Goal: Navigation & Orientation: Find specific page/section

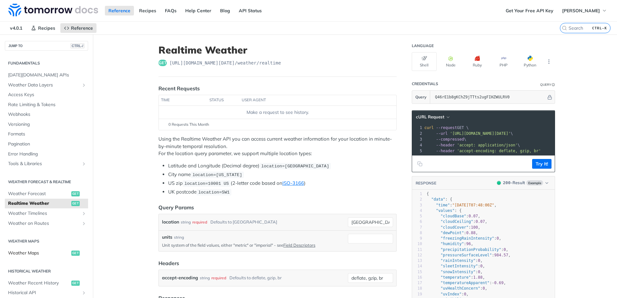
click at [20, 252] on span "Weather Maps" at bounding box center [39, 253] width 62 height 6
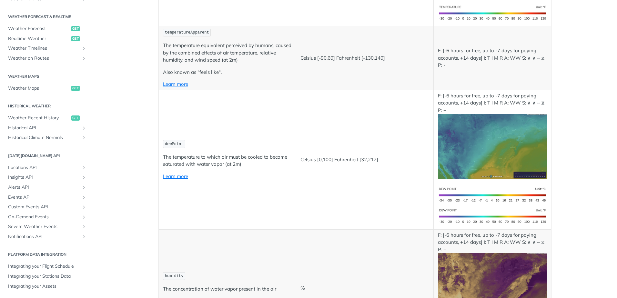
scroll to position [258, 0]
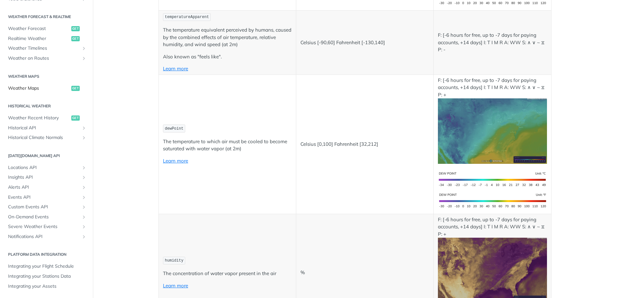
click at [26, 85] on span "Weather Maps" at bounding box center [39, 88] width 62 height 6
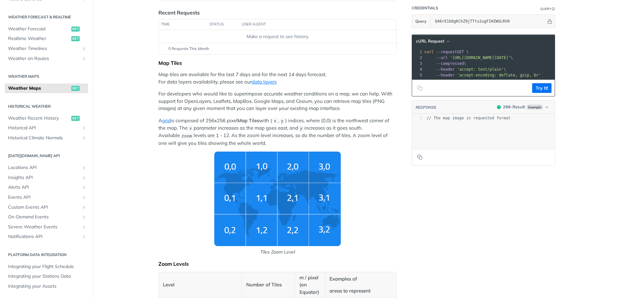
scroll to position [129, 0]
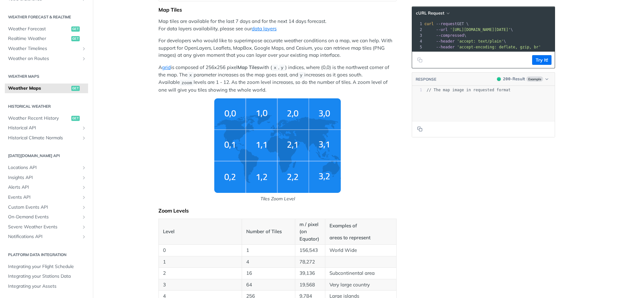
click at [234, 136] on img "Tiles Zoom Level" at bounding box center [277, 145] width 127 height 95
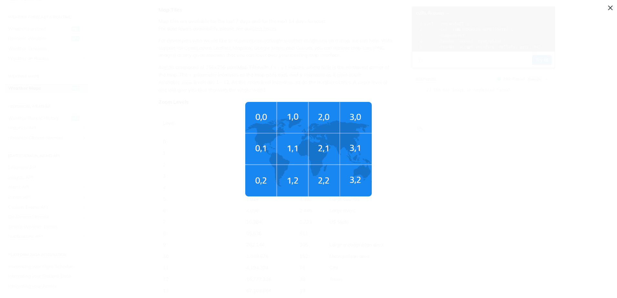
click at [265, 147] on img "Tiles Zoom Level" at bounding box center [308, 149] width 127 height 95
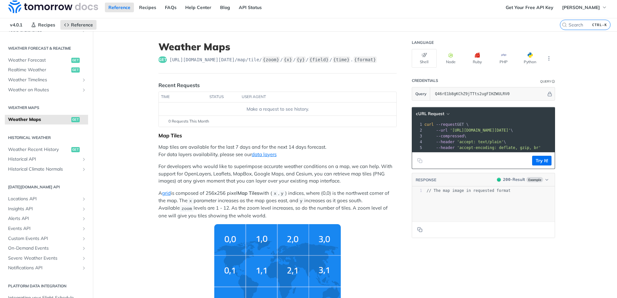
scroll to position [0, 0]
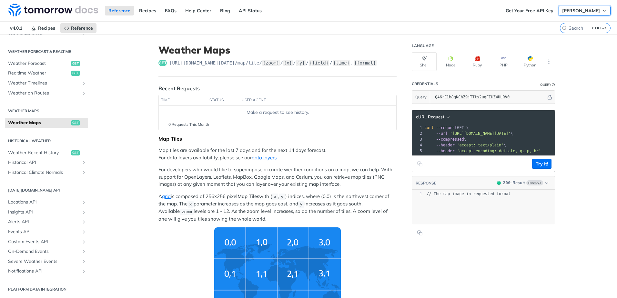
click at [586, 6] on button "paul sprangers" at bounding box center [585, 11] width 52 height 10
click at [563, 22] on link "Log Out" at bounding box center [574, 23] width 64 height 9
